Goal: Task Accomplishment & Management: Complete application form

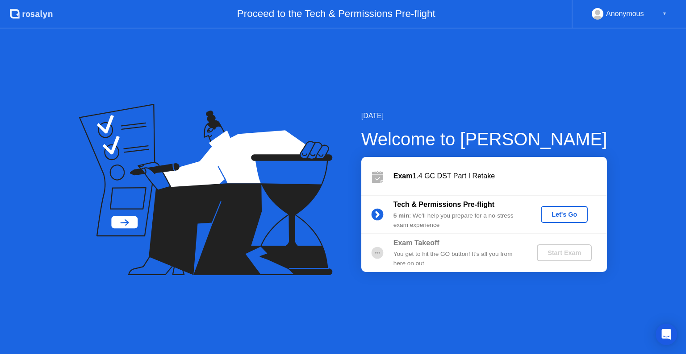
click at [567, 214] on div "Let's Go" at bounding box center [564, 214] width 40 height 7
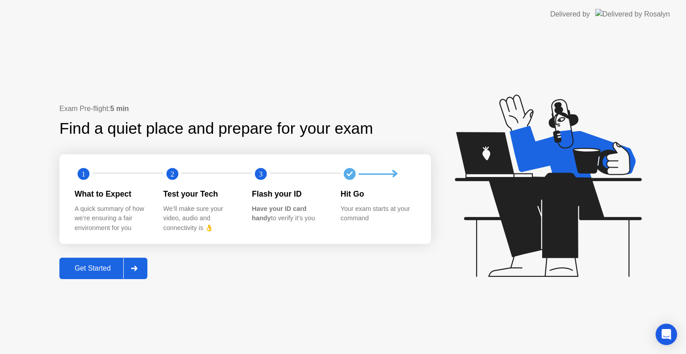
click at [80, 267] on div "Get Started" at bounding box center [92, 269] width 61 height 8
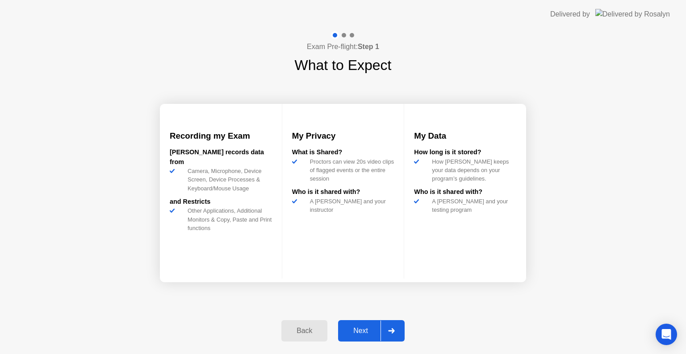
click at [356, 328] on div "Next" at bounding box center [361, 331] width 40 height 8
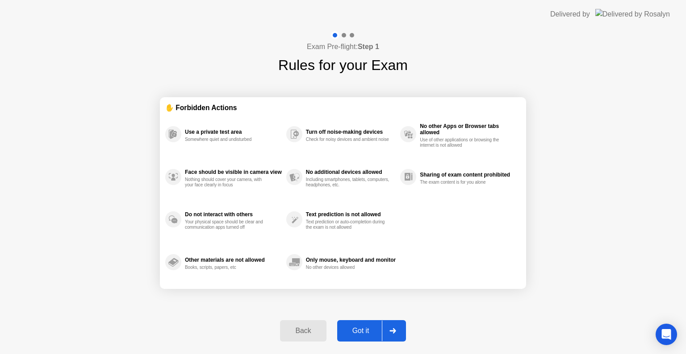
click at [357, 331] on div "Got it" at bounding box center [361, 331] width 42 height 8
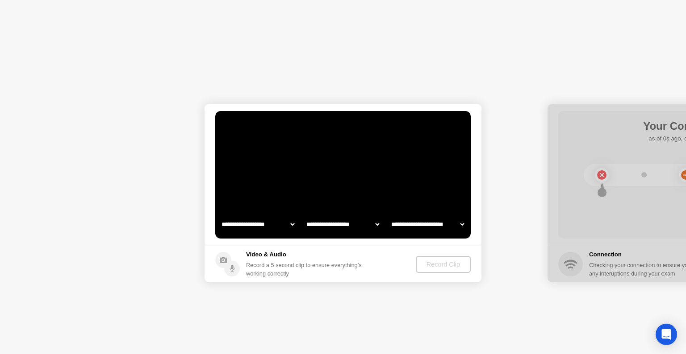
select select "**********"
select select "*******"
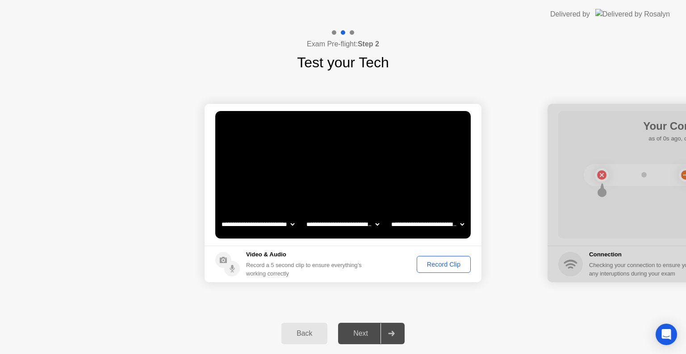
click at [443, 265] on div "Record Clip" at bounding box center [444, 264] width 48 height 7
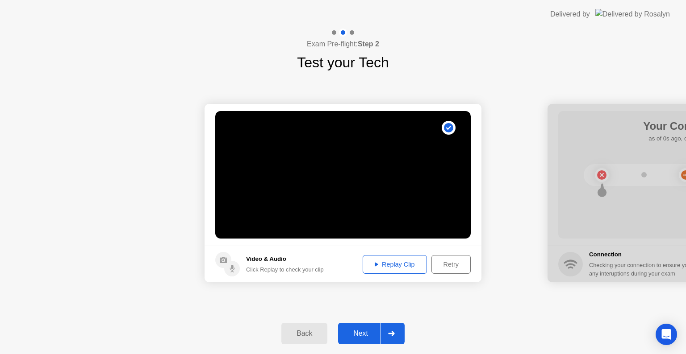
click at [389, 267] on div "Replay Clip" at bounding box center [395, 264] width 58 height 7
click at [365, 333] on div "Next" at bounding box center [361, 334] width 40 height 8
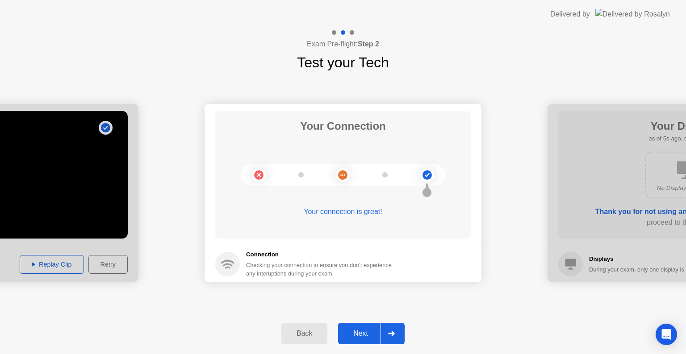
click at [354, 331] on div "Next" at bounding box center [361, 334] width 40 height 8
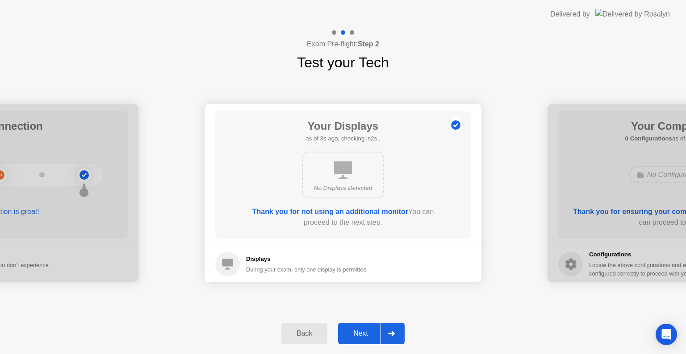
click at [353, 334] on div "Next" at bounding box center [361, 334] width 40 height 8
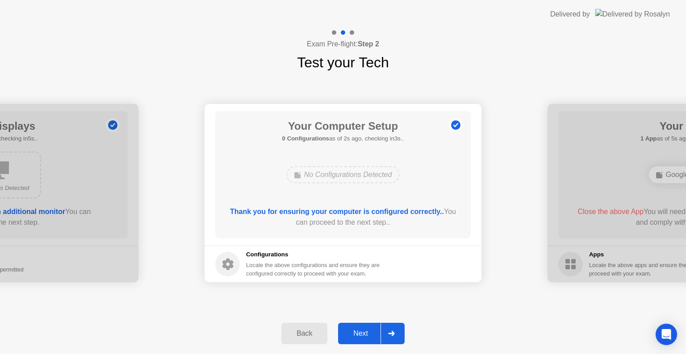
click at [353, 334] on div "Next" at bounding box center [361, 334] width 40 height 8
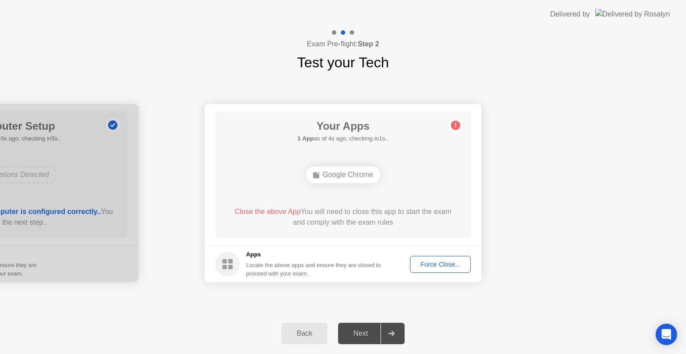
click at [321, 254] on h5 "Apps" at bounding box center [313, 254] width 135 height 9
click at [321, 173] on div "Google Chrome" at bounding box center [343, 175] width 75 height 17
click at [368, 155] on div "Your Apps 1 App as of 2s ago, checking in3s.. Google Chrome Close the above App…" at bounding box center [342, 175] width 255 height 128
click at [455, 124] on icon at bounding box center [455, 125] width 14 height 14
click at [430, 268] on div "Force Close..." at bounding box center [440, 264] width 54 height 7
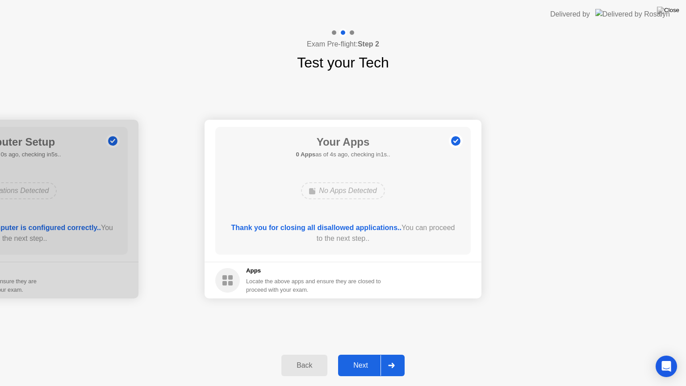
click at [360, 354] on div "Next" at bounding box center [361, 365] width 40 height 8
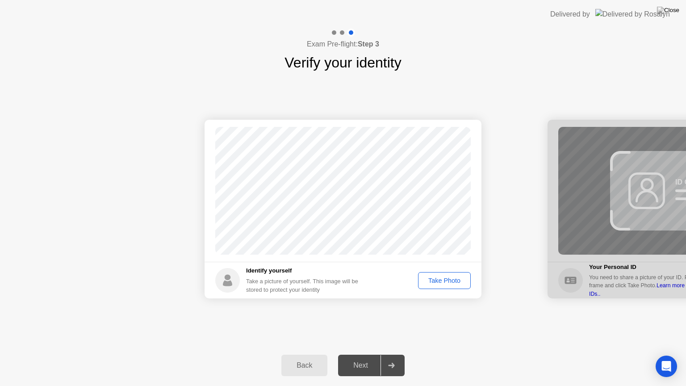
click at [436, 281] on div "Take Photo" at bounding box center [444, 280] width 46 height 7
click at [366, 354] on div "Next" at bounding box center [361, 365] width 40 height 8
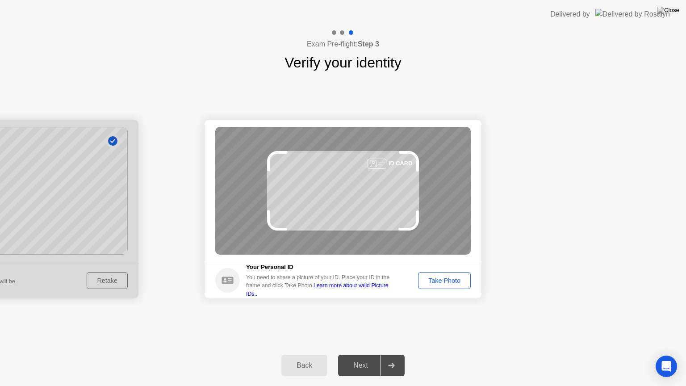
click at [446, 282] on div "Take Photo" at bounding box center [444, 280] width 46 height 7
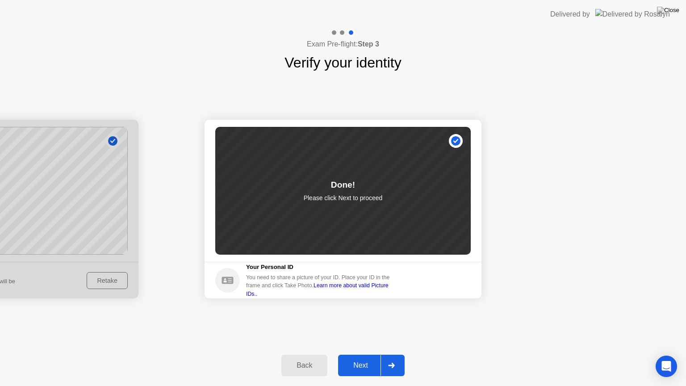
click at [360, 354] on div "Next" at bounding box center [361, 365] width 40 height 8
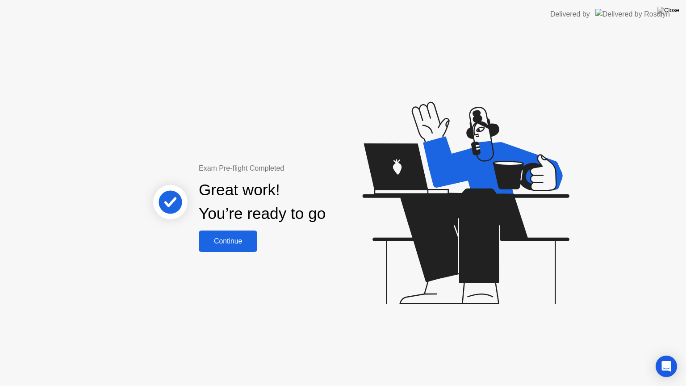
click at [236, 241] on div "Continue" at bounding box center [227, 241] width 53 height 8
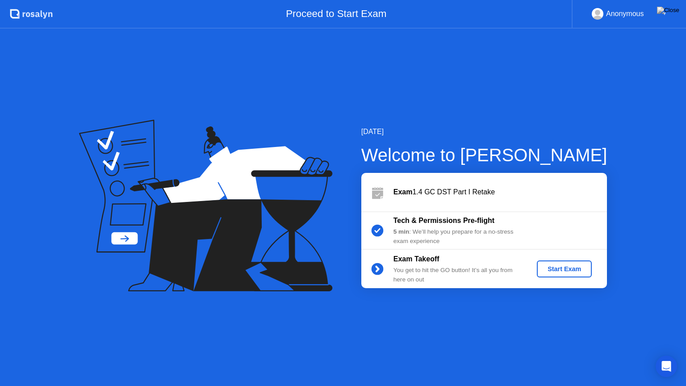
click at [568, 266] on div "Start Exam" at bounding box center [564, 268] width 48 height 7
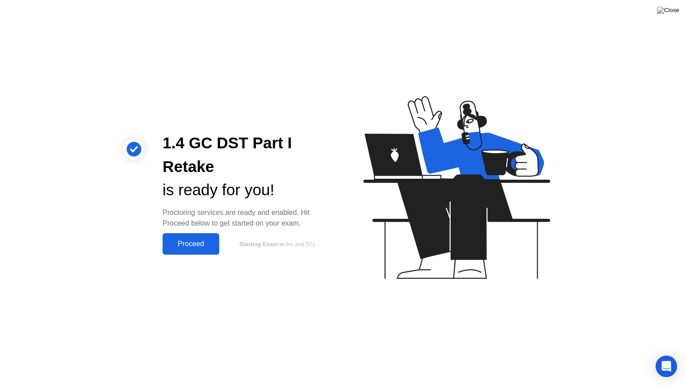
click at [190, 244] on div "Proceed" at bounding box center [190, 244] width 51 height 8
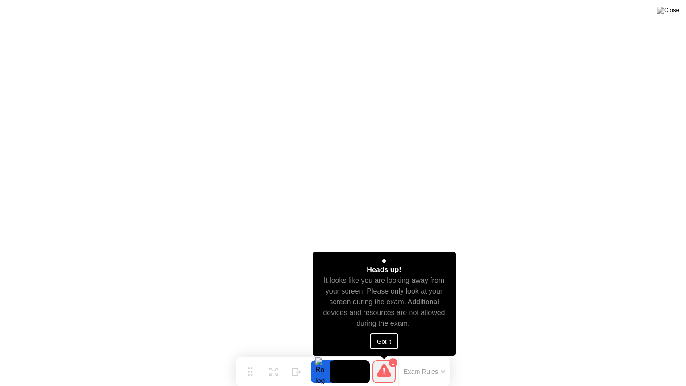
click at [384, 339] on button "Got it" at bounding box center [384, 341] width 29 height 16
